Goal: Task Accomplishment & Management: Manage account settings

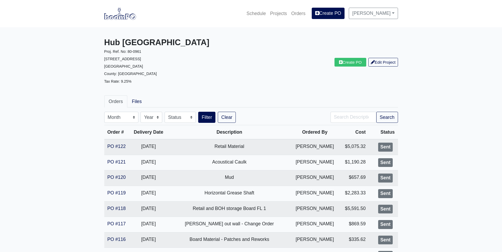
click at [123, 19] on img at bounding box center [120, 13] width 32 height 12
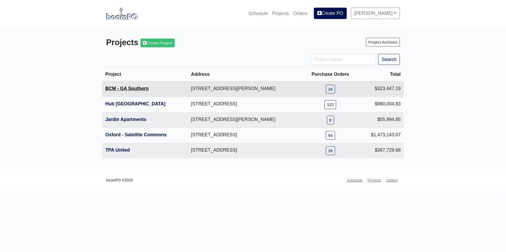
click at [124, 89] on link "BCM - GA Southern" at bounding box center [126, 88] width 43 height 5
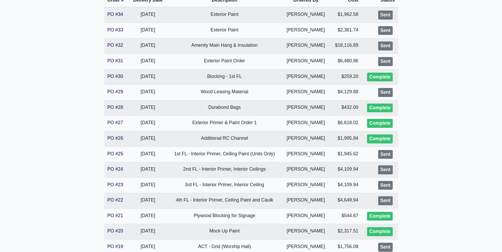
scroll to position [159, 0]
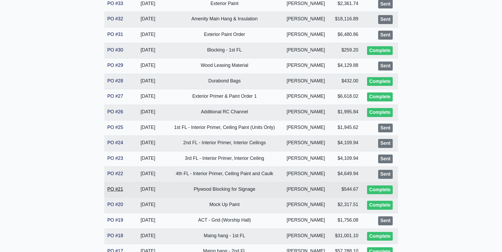
click at [114, 188] on link "PO #21" at bounding box center [115, 189] width 16 height 5
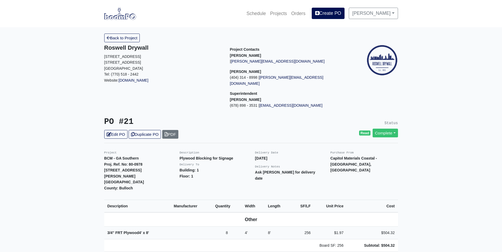
click at [127, 39] on link "Back to Project" at bounding box center [122, 38] width 36 height 9
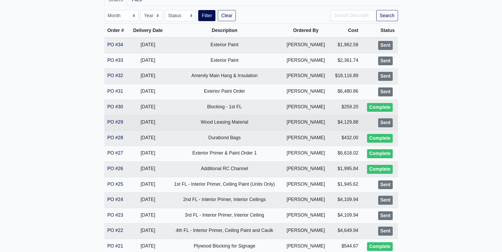
scroll to position [106, 0]
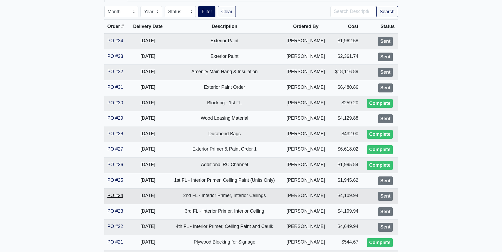
click at [111, 196] on link "PO #24" at bounding box center [115, 195] width 16 height 5
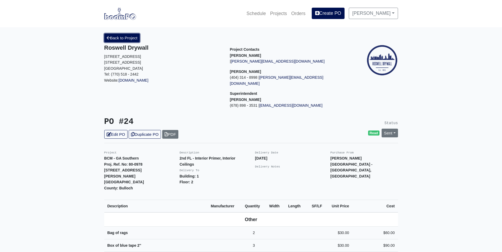
click at [115, 35] on link "Back to Project" at bounding box center [122, 38] width 36 height 9
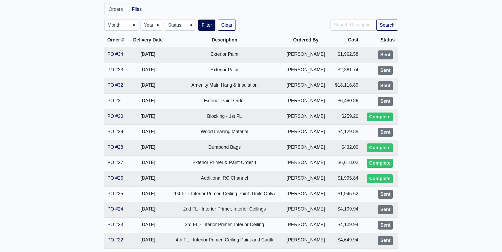
scroll to position [132, 0]
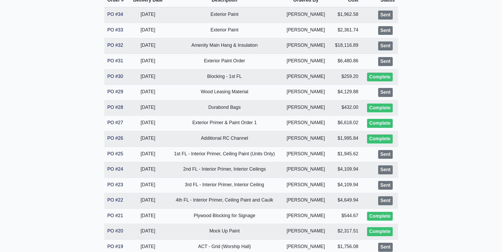
drag, startPoint x: 74, startPoint y: 177, endPoint x: 81, endPoint y: 173, distance: 8.4
click at [74, 177] on main "BCM - GA Southern Proj. Ref. No: 80-0978 1701 Chandler Rd. Statesboro, GA 30458…" at bounding box center [251, 229] width 502 height 668
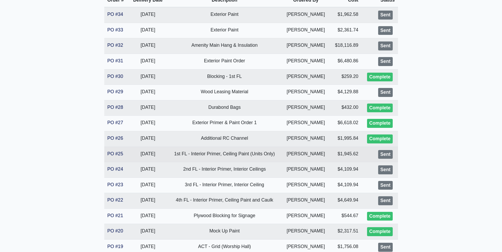
click at [118, 150] on td "PO #25" at bounding box center [116, 155] width 25 height 16
click at [115, 155] on link "PO #25" at bounding box center [115, 153] width 16 height 5
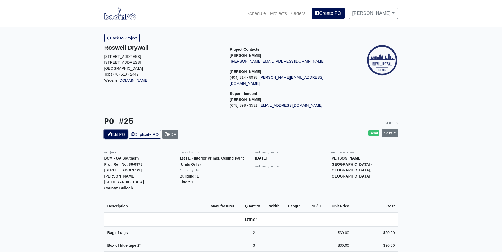
click at [115, 130] on link "Edit PO" at bounding box center [115, 134] width 23 height 9
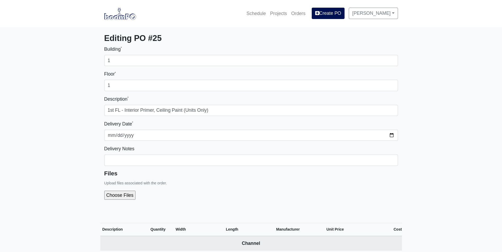
select select
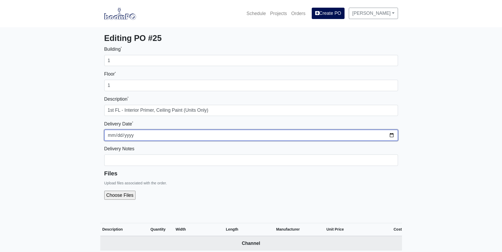
click at [392, 136] on input "[DATE]" at bounding box center [251, 135] width 294 height 11
type input "[DATE]"
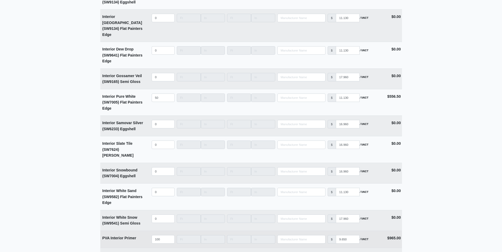
scroll to position [1388, 0]
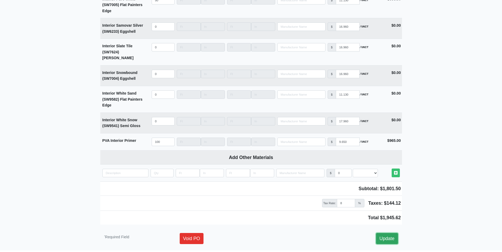
click at [386, 233] on link "Update" at bounding box center [387, 238] width 22 height 11
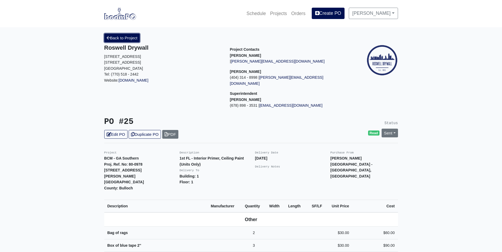
click at [127, 40] on link "Back to Project" at bounding box center [122, 38] width 36 height 9
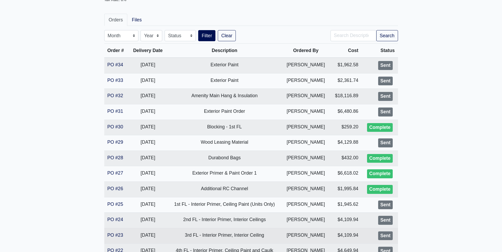
scroll to position [106, 0]
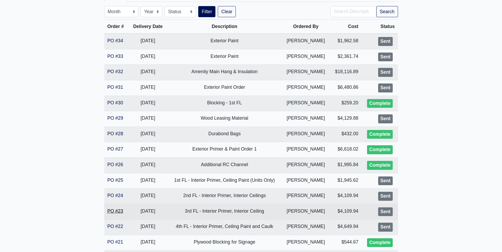
click at [117, 212] on link "PO #23" at bounding box center [115, 211] width 16 height 5
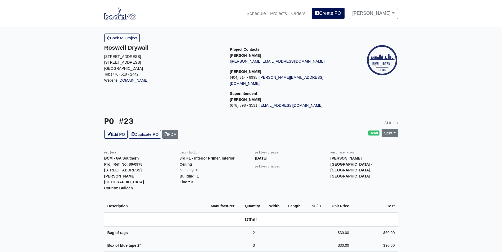
click at [114, 130] on link "Edit PO" at bounding box center [115, 134] width 23 height 9
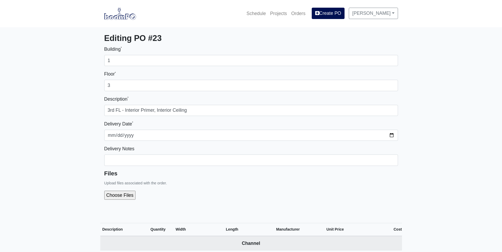
select select
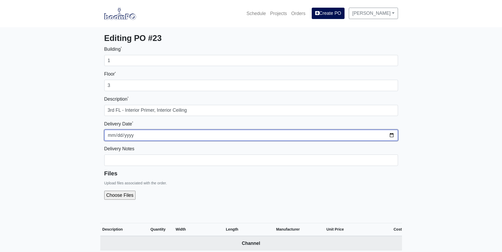
click at [391, 136] on input "2025-10-02" at bounding box center [251, 135] width 294 height 11
click at [392, 135] on input "2025-10-06" at bounding box center [251, 135] width 294 height 11
type input "2025-09-26"
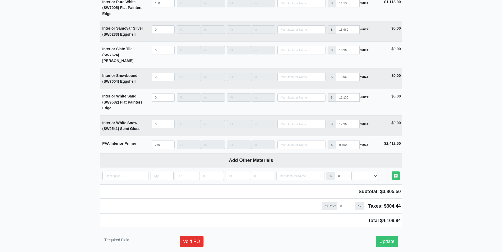
scroll to position [1388, 0]
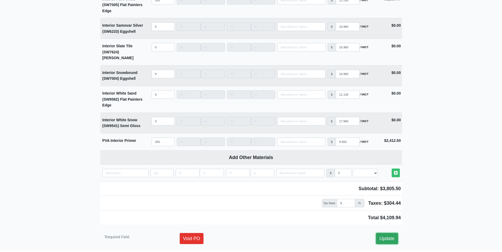
click at [388, 233] on link "Update" at bounding box center [387, 238] width 22 height 11
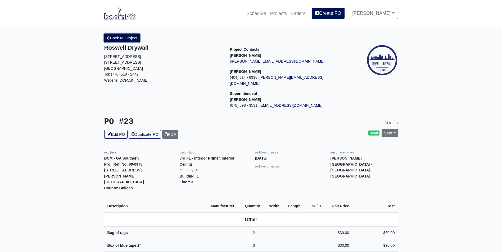
click at [124, 37] on link "Back to Project" at bounding box center [122, 38] width 36 height 9
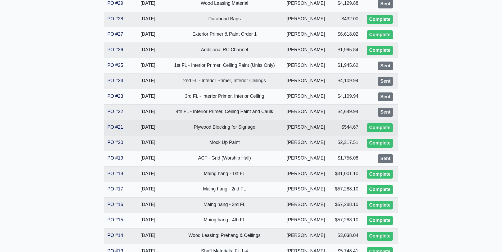
scroll to position [212, 0]
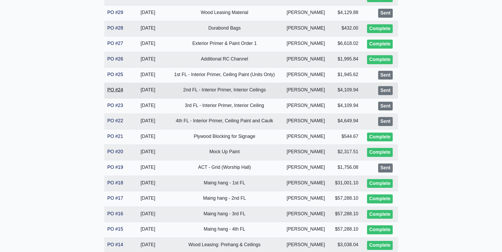
click at [116, 90] on link "PO #24" at bounding box center [115, 89] width 16 height 5
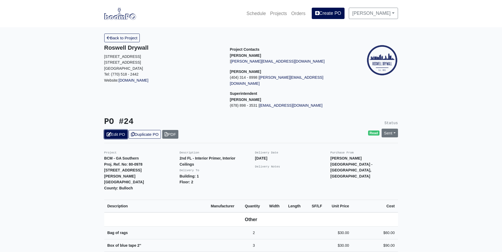
click at [116, 130] on link "Edit PO" at bounding box center [115, 134] width 23 height 9
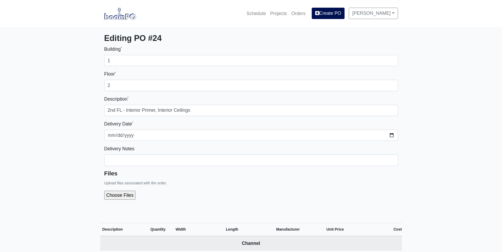
select select
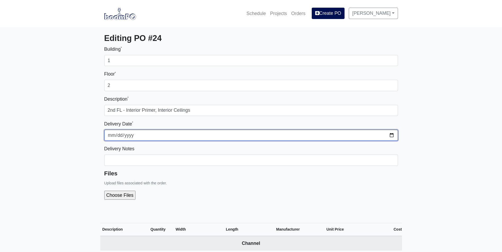
click at [393, 135] on input "2025-10-09" at bounding box center [251, 135] width 294 height 11
type input "2025-09-29"
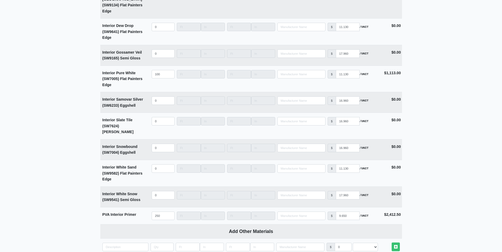
scroll to position [1388, 0]
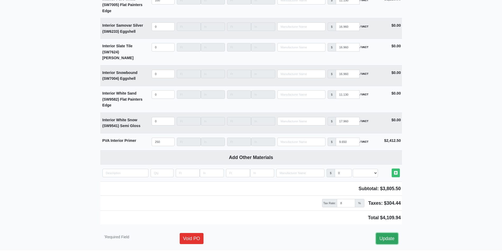
click at [391, 233] on link "Update" at bounding box center [387, 238] width 22 height 11
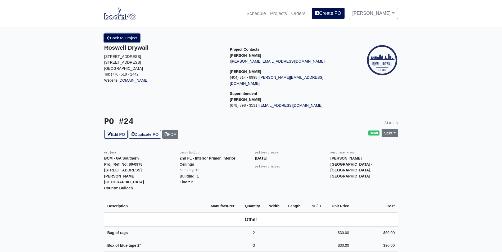
click at [117, 34] on link "Back to Project" at bounding box center [122, 38] width 36 height 9
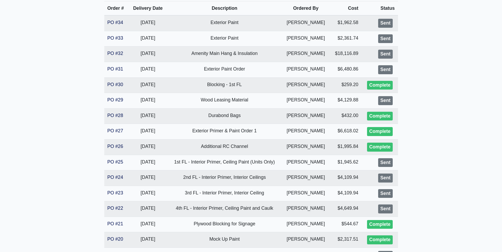
scroll to position [132, 0]
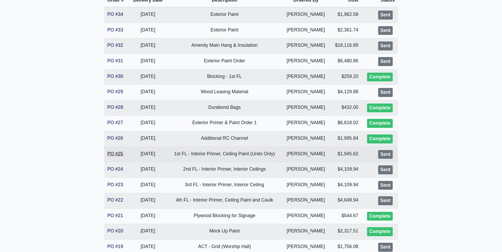
click at [109, 156] on link "PO #25" at bounding box center [115, 153] width 16 height 5
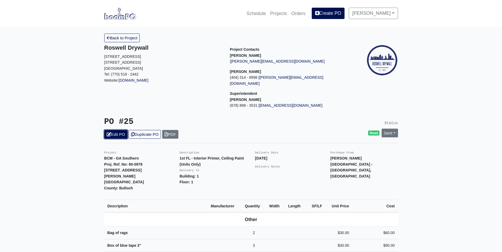
click at [116, 130] on link "Edit PO" at bounding box center [115, 134] width 23 height 9
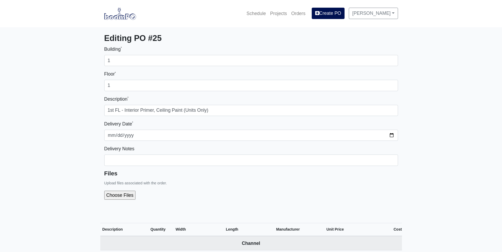
select select
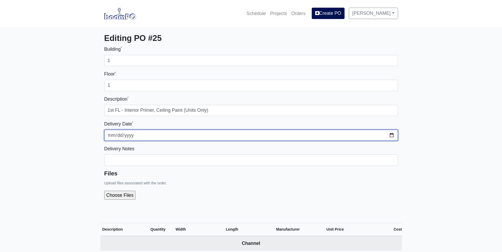
click at [395, 136] on input "[DATE]" at bounding box center [251, 135] width 294 height 11
click at [395, 135] on input "[DATE]" at bounding box center [251, 135] width 294 height 11
click at [392, 135] on input "[DATE]" at bounding box center [251, 135] width 294 height 11
type input "[DATE]"
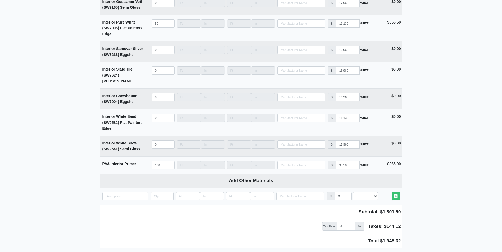
scroll to position [1388, 0]
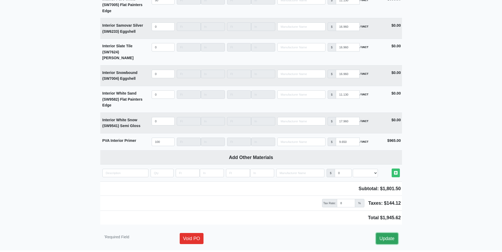
click at [385, 233] on link "Update" at bounding box center [387, 238] width 22 height 11
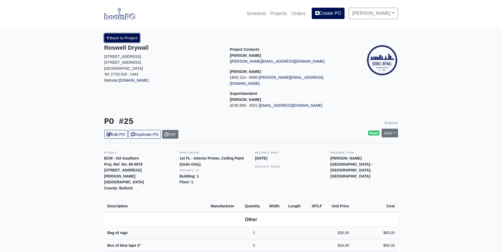
click at [122, 42] on link "Back to Project" at bounding box center [122, 38] width 36 height 9
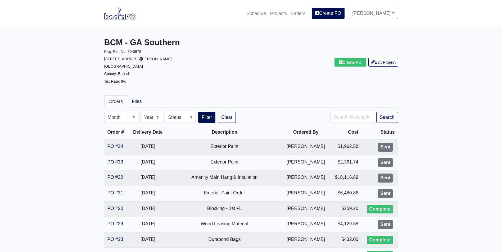
click at [199, 71] on p "County: Bulloch" at bounding box center [175, 73] width 143 height 7
click at [109, 17] on img at bounding box center [120, 13] width 32 height 12
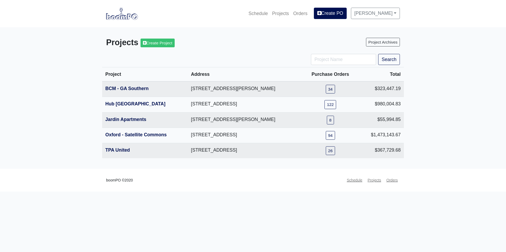
click at [76, 83] on main "Projects Create Project Project Archives Search Project Address Purchase Orders…" at bounding box center [253, 98] width 506 height 142
